Goal: Use online tool/utility: Utilize a website feature to perform a specific function

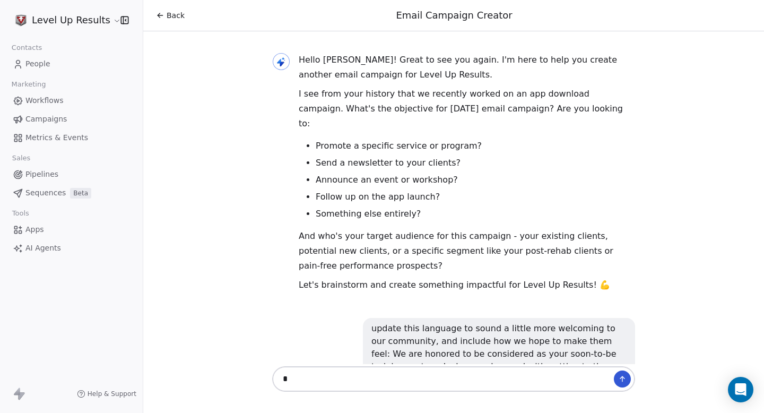
scroll to position [5064, 0]
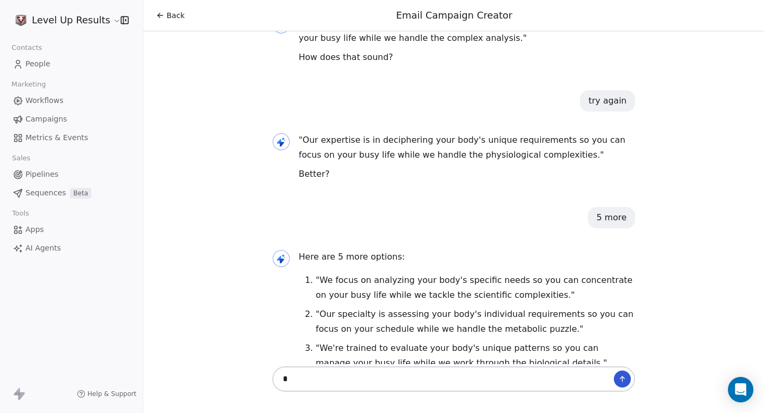
click at [430, 380] on textarea "*" at bounding box center [443, 379] width 332 height 20
type textarea "**********"
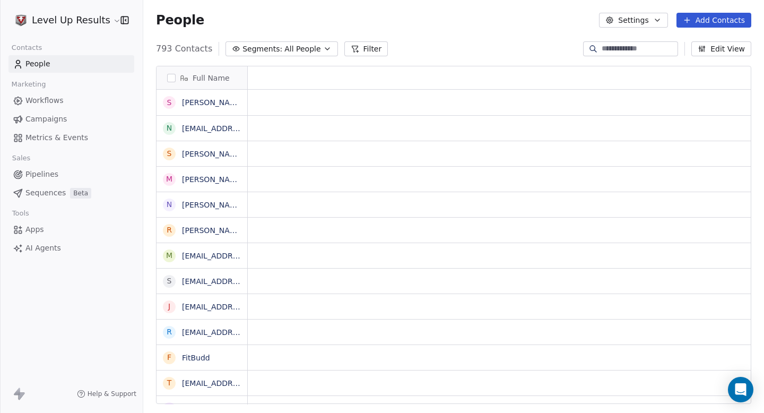
scroll to position [363, 621]
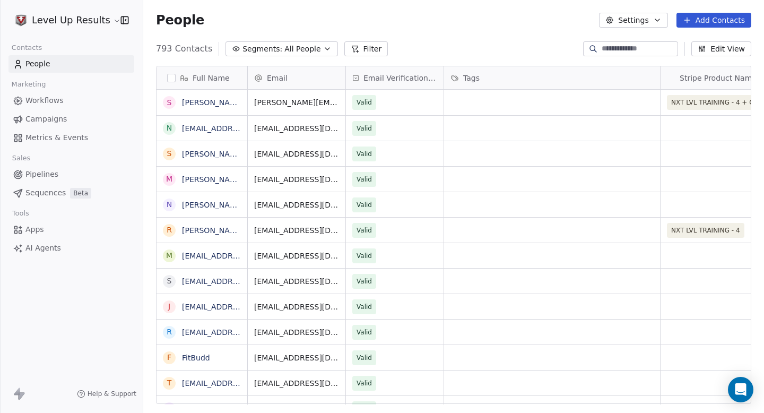
click at [58, 250] on span "AI Agents" at bounding box center [43, 247] width 36 height 11
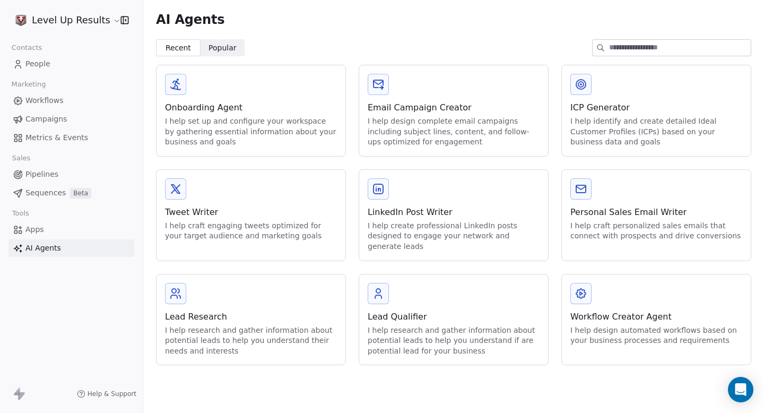
click at [447, 107] on div "Email Campaign Creator" at bounding box center [454, 107] width 172 height 13
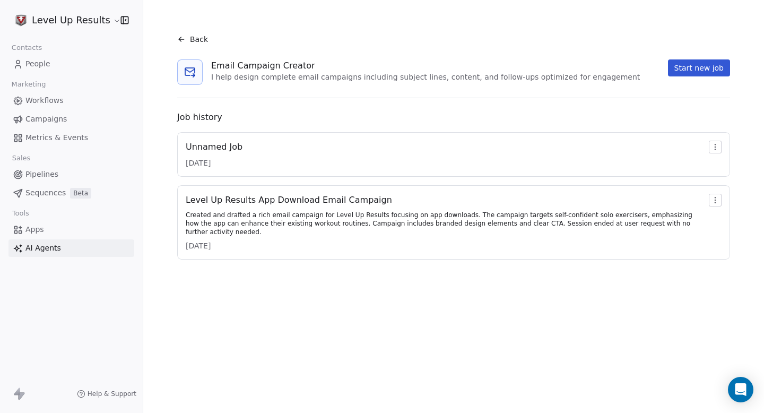
click at [328, 180] on div "Unnamed Job [DATE] Level Up Results App Download Email Campaign Created and dra…" at bounding box center [453, 195] width 553 height 127
click at [329, 156] on div "Unnamed Job [DATE]" at bounding box center [454, 155] width 536 height 28
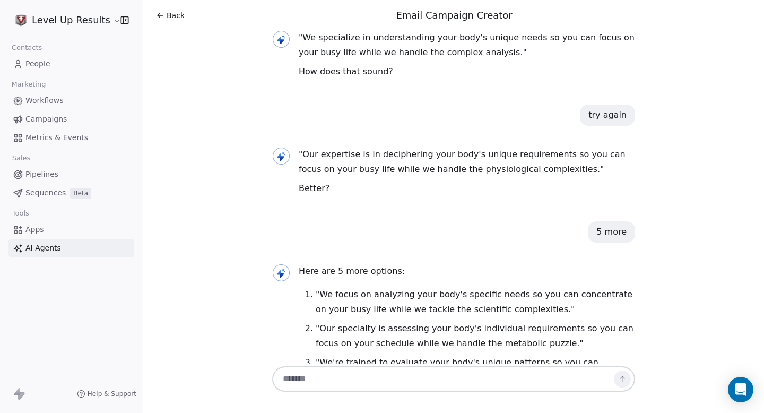
scroll to position [5064, 0]
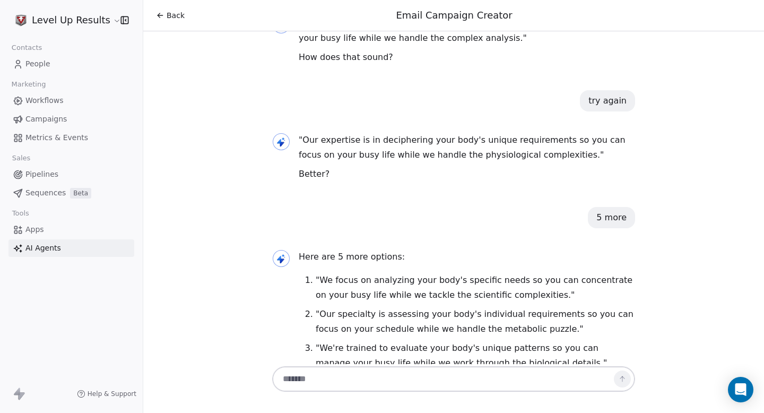
click at [317, 373] on textarea at bounding box center [443, 379] width 332 height 20
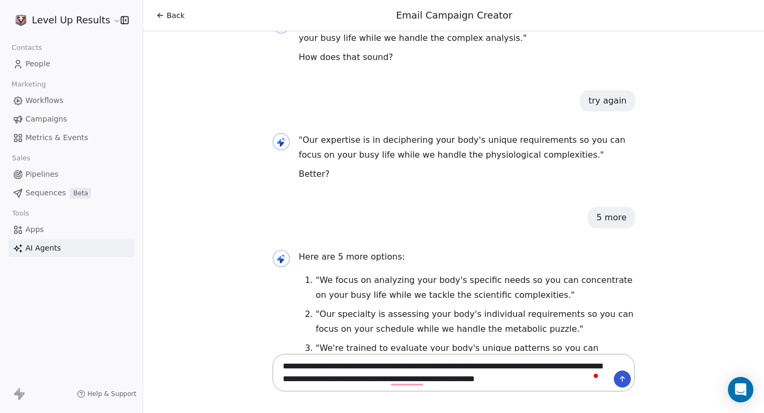
type textarea "**********"
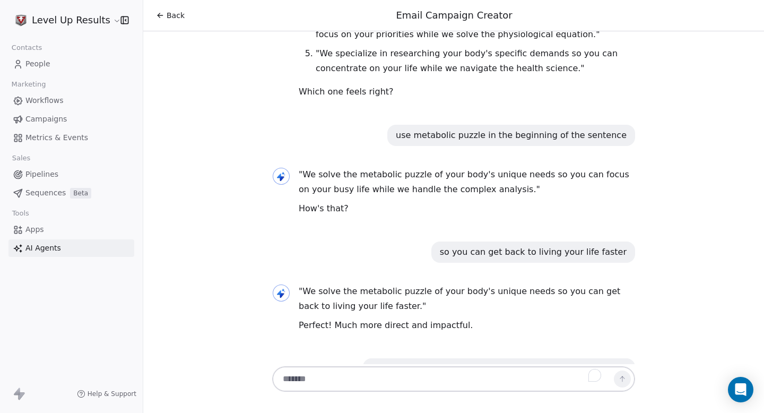
scroll to position [5450, 0]
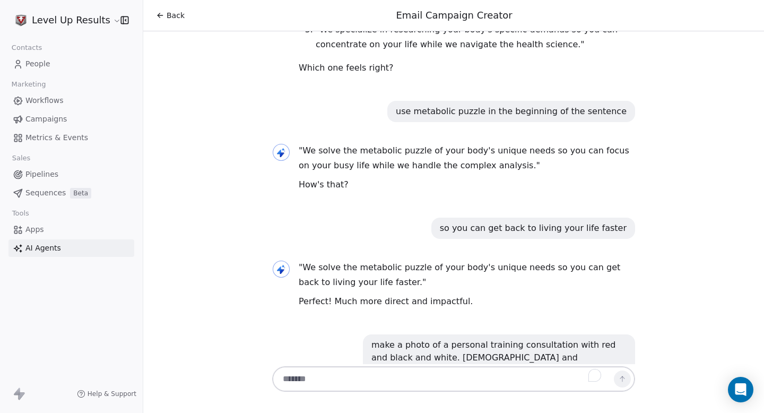
drag, startPoint x: 362, startPoint y: 221, endPoint x: 305, endPoint y: 117, distance: 118.3
copy ul "Setting: Gym with white brick walls People: [DEMOGRAPHIC_DATA] person and Nativ…"
